Goal: Task Accomplishment & Management: Use online tool/utility

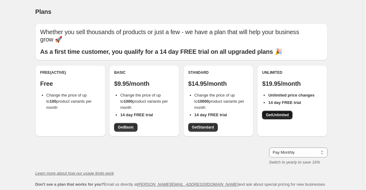
click at [291, 112] on link "Get Unlimited" at bounding box center [277, 115] width 30 height 9
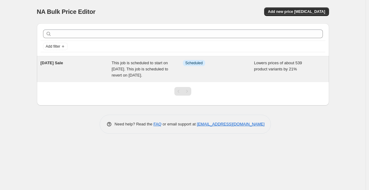
click at [104, 63] on div "Labor Day Sale" at bounding box center [76, 69] width 71 height 18
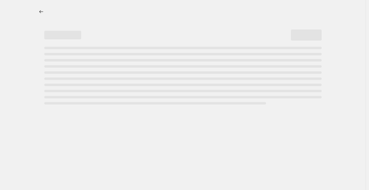
select select "percentage"
select select "not_equal"
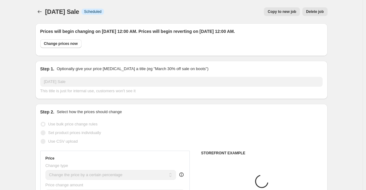
select select "collection"
select select "product"
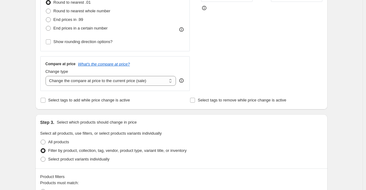
scroll to position [241, 0]
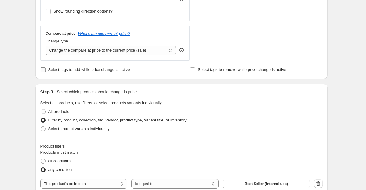
click at [83, 69] on span "Select tags to add while price change is active" at bounding box center [89, 69] width 82 height 5
click at [46, 69] on input "Select tags to add while price change is active" at bounding box center [43, 69] width 5 height 5
checkbox input "true"
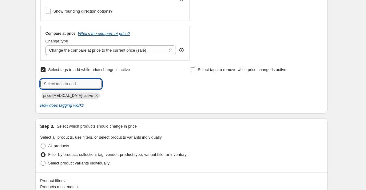
click at [83, 83] on input "text" at bounding box center [71, 84] width 62 height 10
type input "labor-day-sale"
click at [132, 89] on div "Submit labor-day-sale Add labor-day-sa... price-change-job-active" at bounding box center [106, 89] width 133 height 20
click at [132, 86] on button "Add labor-day-sa..." at bounding box center [121, 83] width 36 height 9
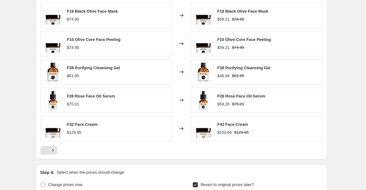
scroll to position [722, 0]
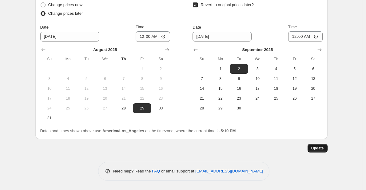
click at [324, 150] on span "Update" at bounding box center [317, 148] width 13 height 5
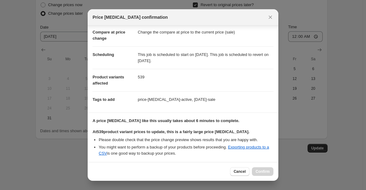
scroll to position [118, 0]
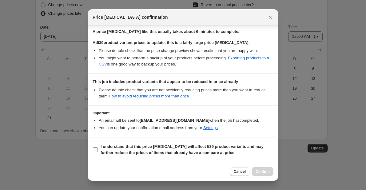
click at [144, 146] on b "I understand that this price change job will affect 539 product variants and ma…" at bounding box center [182, 149] width 163 height 11
click at [98, 147] on input "I understand that this price change job will affect 539 product variants and ma…" at bounding box center [95, 149] width 5 height 5
checkbox input "true"
click at [260, 175] on button "Confirm" at bounding box center [263, 171] width 22 height 9
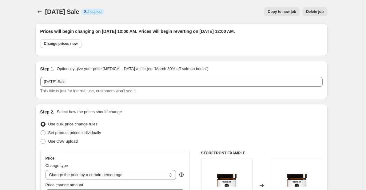
scroll to position [722, 0]
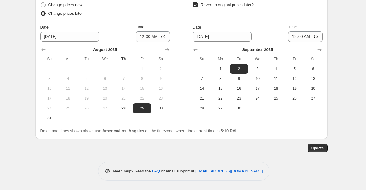
click at [321, 147] on span "Update" at bounding box center [317, 148] width 13 height 5
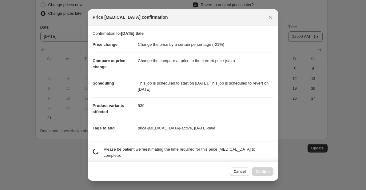
scroll to position [0, 0]
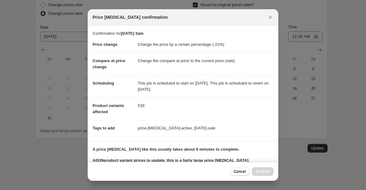
click at [242, 173] on span "Cancel" at bounding box center [240, 171] width 12 height 5
